Goal: Information Seeking & Learning: Find specific page/section

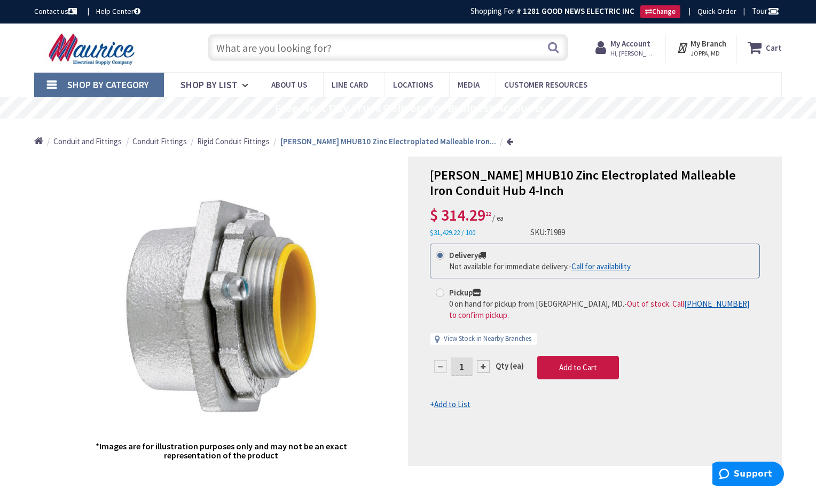
click at [342, 47] on input "text" at bounding box center [388, 47] width 360 height 27
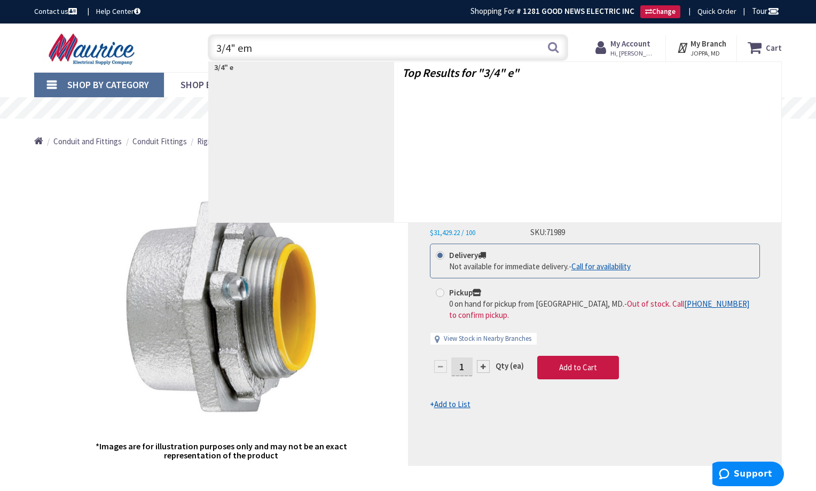
type input "3/4" emt"
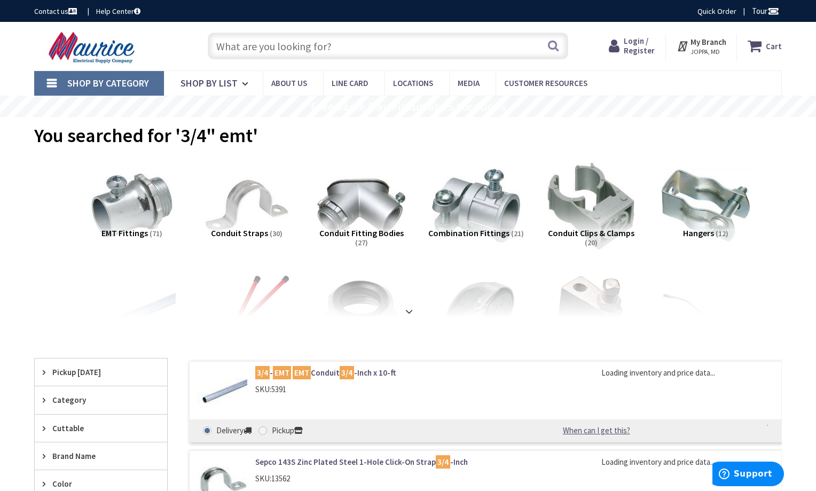
type input "[GEOGRAPHIC_DATA], [GEOGRAPHIC_DATA]"
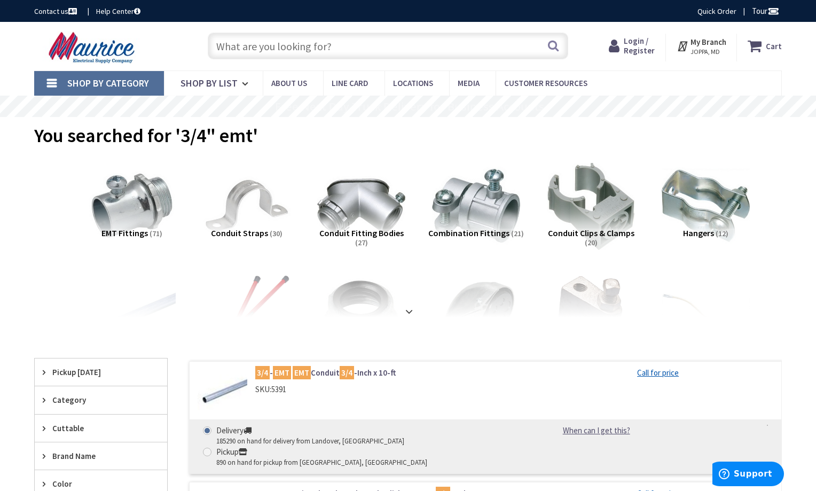
click at [639, 53] on span "Login / Register" at bounding box center [639, 46] width 31 height 20
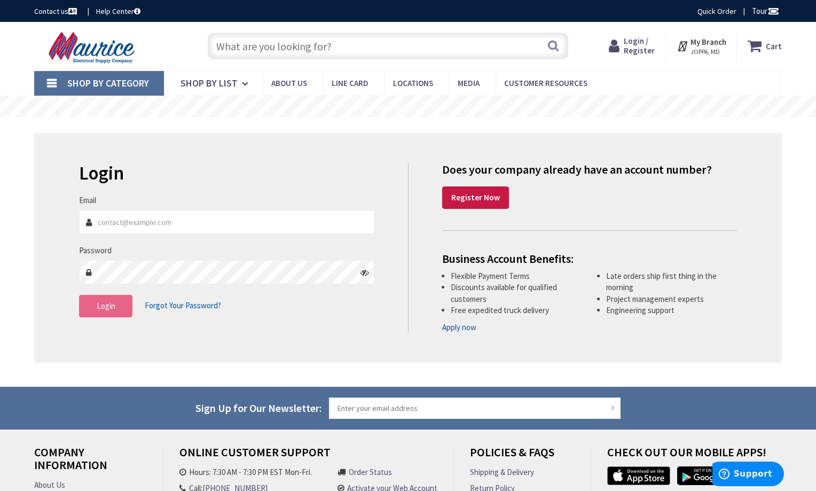
type input "dennis@gnelectricinc.com"
click at [114, 309] on span "Login" at bounding box center [106, 306] width 19 height 10
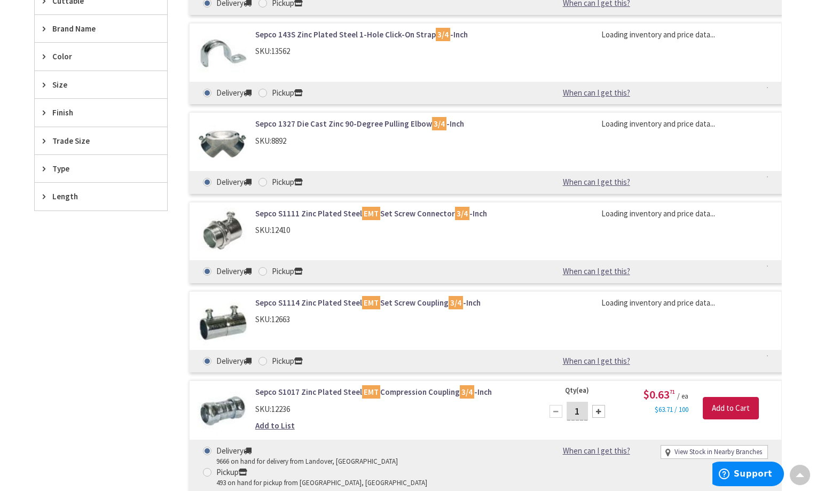
click at [554, 248] on div "Sepco S1111 Zinc Plated Steel EMT Set Screw Connector 3/4 -Inch SKU: 12410 Load…" at bounding box center [485, 242] width 593 height 81
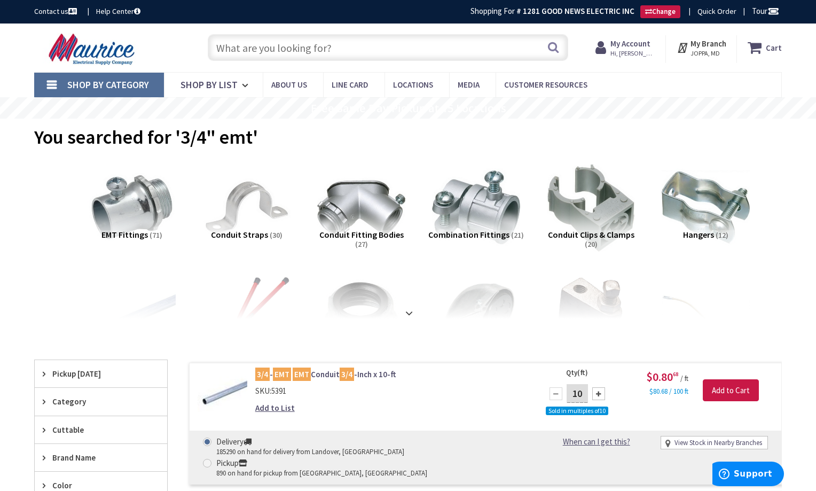
click at [326, 47] on input "text" at bounding box center [388, 47] width 360 height 27
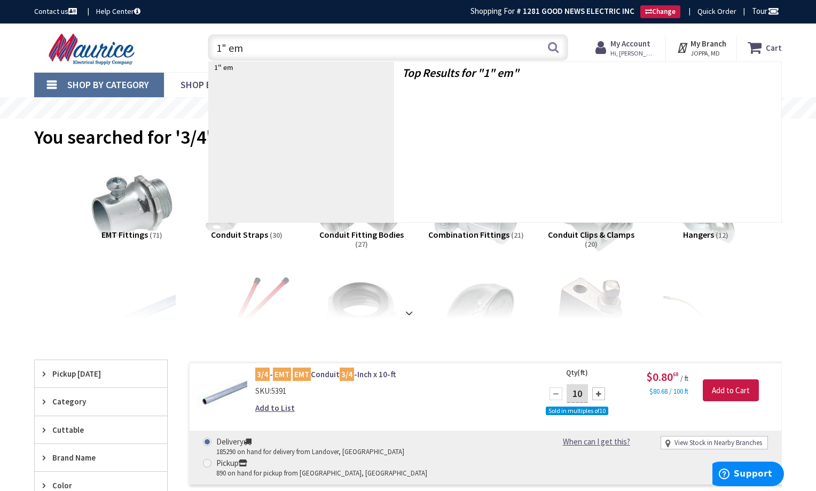
type input "1" emt"
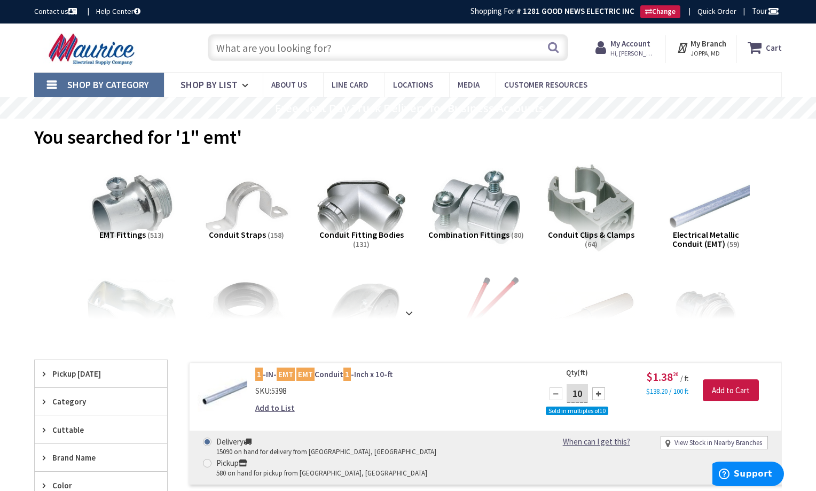
click at [313, 48] on input "text" at bounding box center [388, 47] width 360 height 27
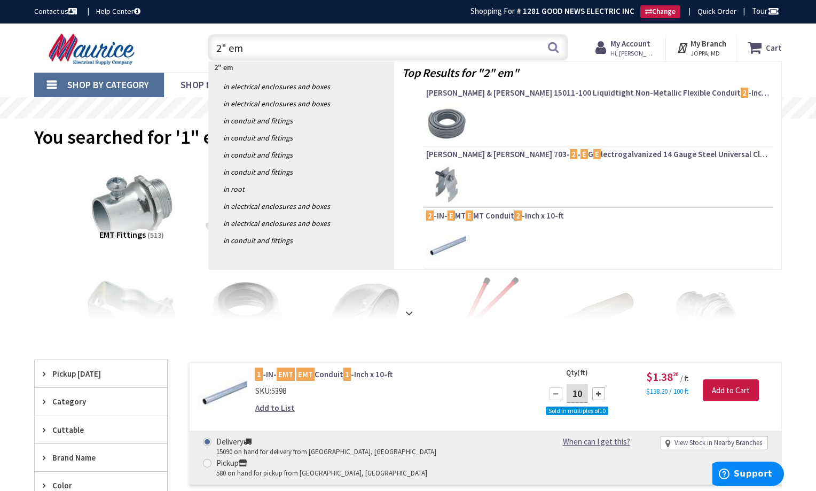
type input "2" emt"
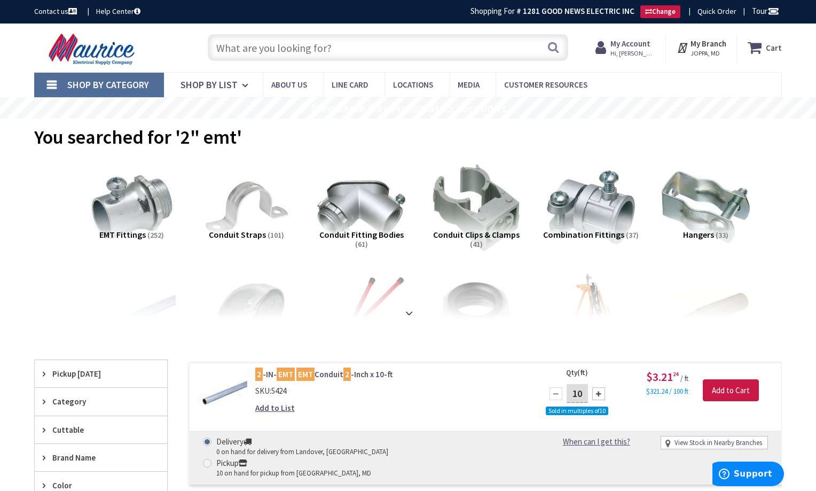
click at [311, 46] on input "text" at bounding box center [388, 47] width 360 height 27
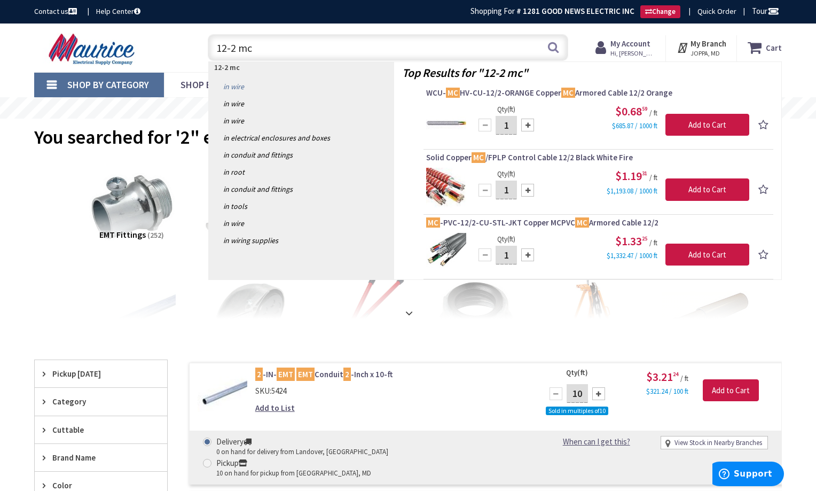
drag, startPoint x: 235, startPoint y: 48, endPoint x: 251, endPoint y: 79, distance: 34.6
click at [235, 48] on input "12-2 mc" at bounding box center [388, 47] width 360 height 27
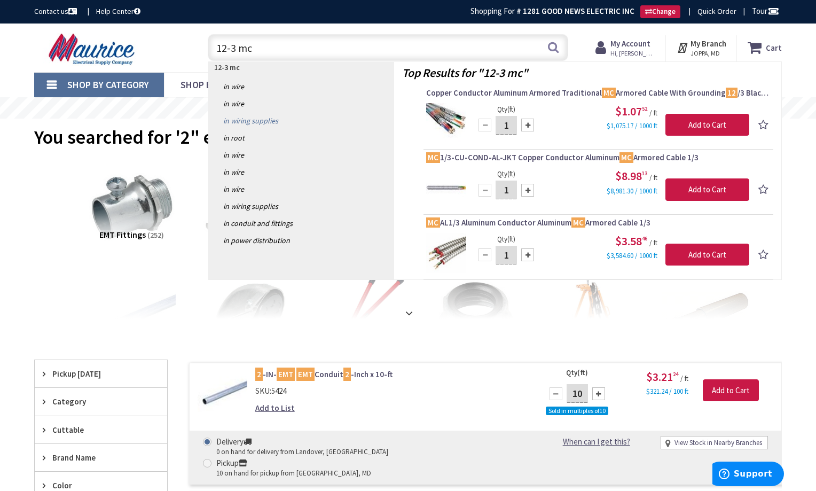
drag, startPoint x: 234, startPoint y: 44, endPoint x: 267, endPoint y: 115, distance: 77.6
click at [234, 44] on input "12-3 mc" at bounding box center [388, 47] width 360 height 27
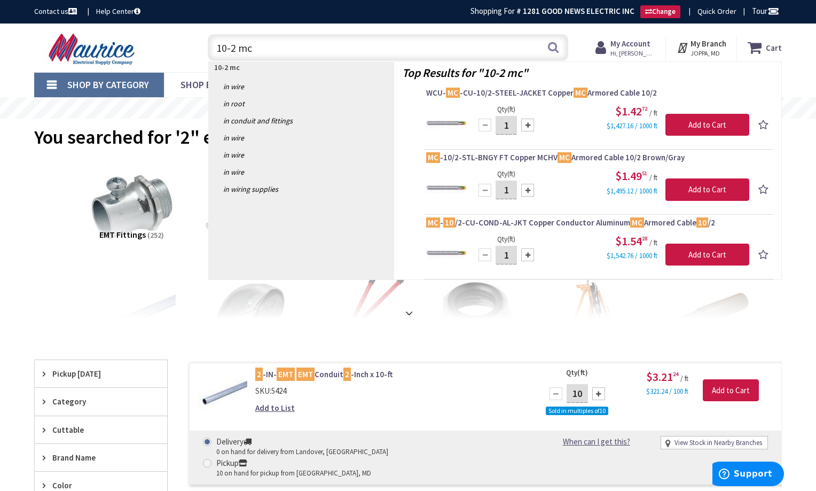
click at [453, 42] on input "10-2 mc" at bounding box center [388, 47] width 360 height 27
type input "1"
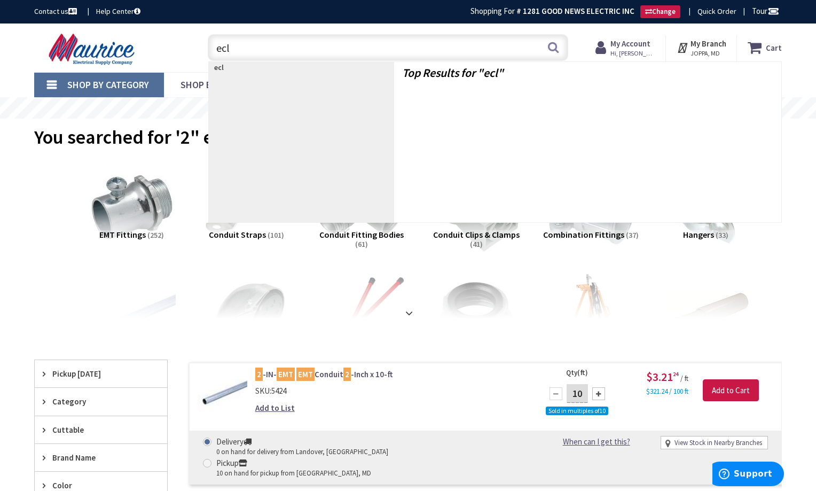
type input "eclu"
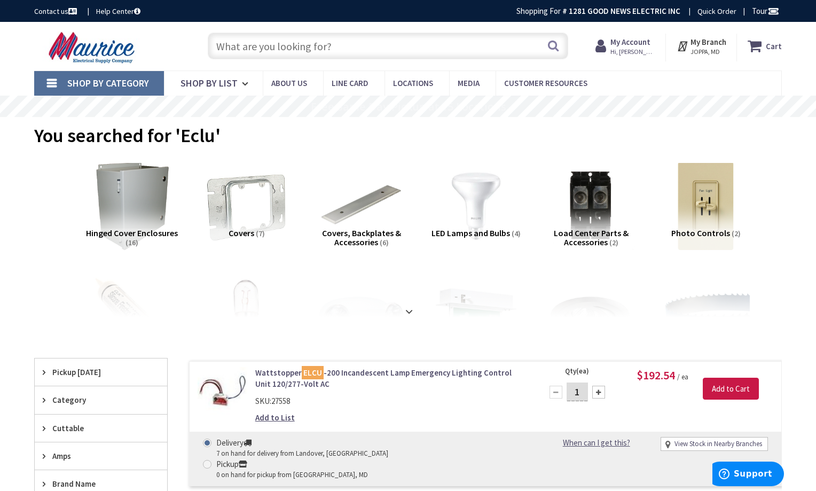
drag, startPoint x: 380, startPoint y: 45, endPoint x: 374, endPoint y: 53, distance: 9.9
click at [374, 52] on input "text" at bounding box center [388, 46] width 360 height 27
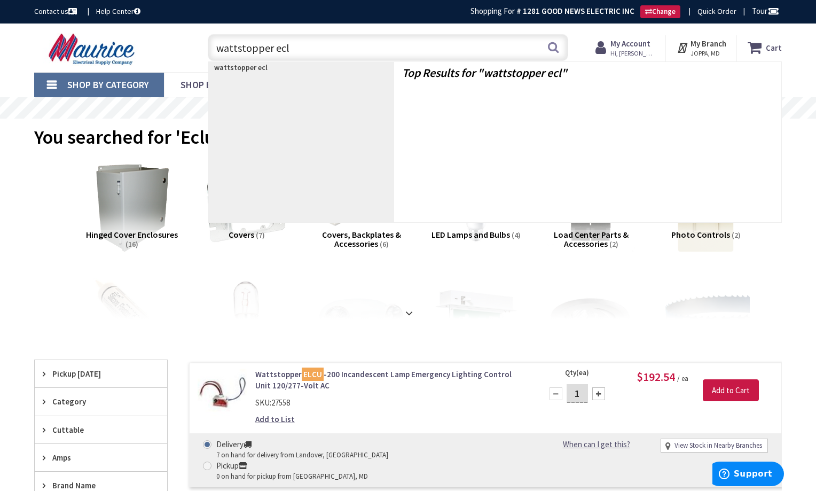
type input "wattstopper eclu"
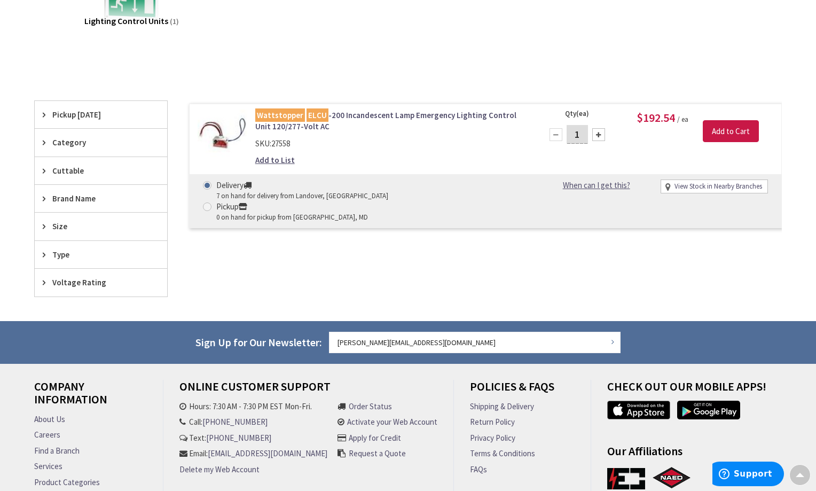
scroll to position [215, 0]
